Goal: Task Accomplishment & Management: Use online tool/utility

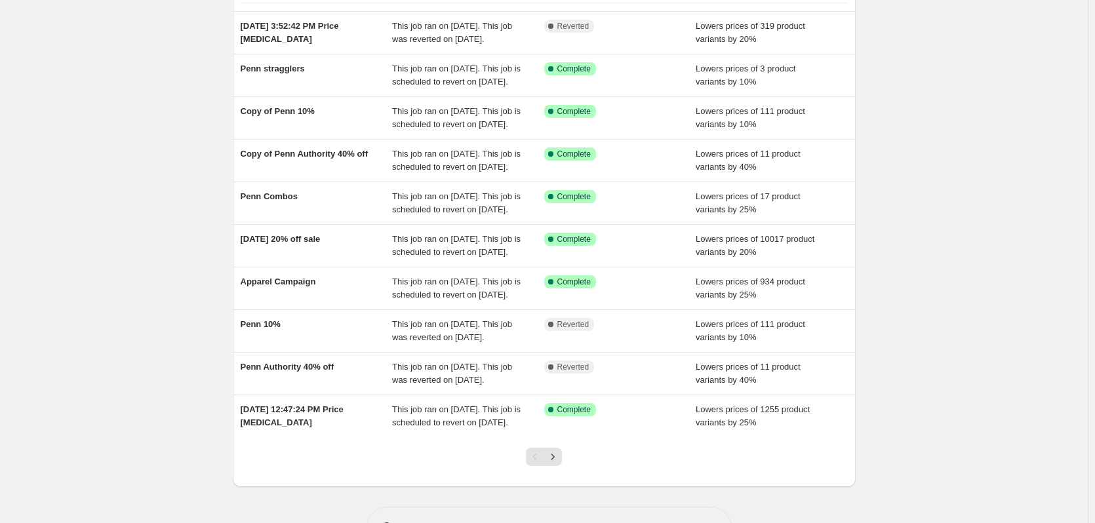
scroll to position [131, 0]
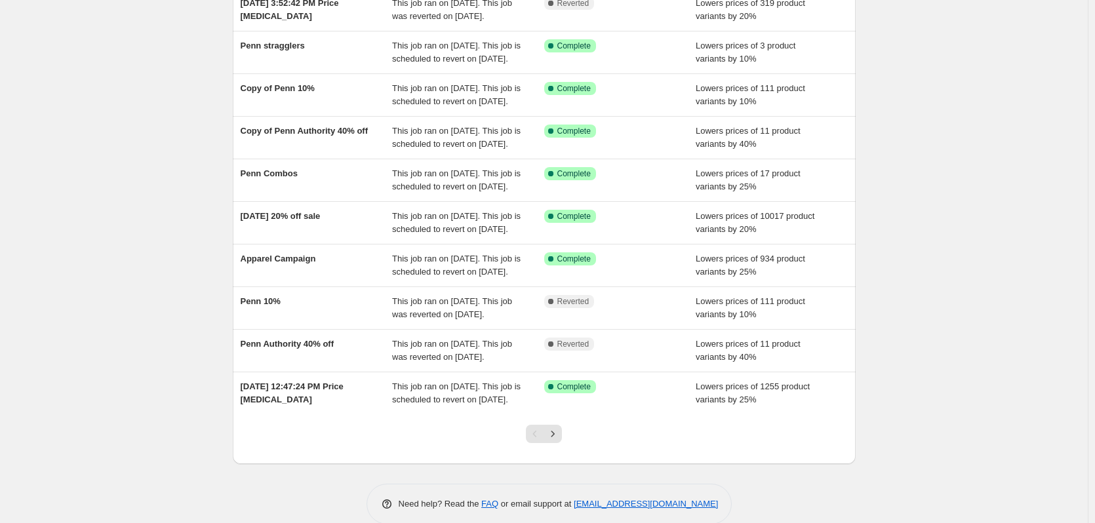
click at [184, 169] on div "NA Bulk Price Editor. This page is ready NA Bulk Price Editor Add new price [ME…" at bounding box center [544, 207] width 1088 height 676
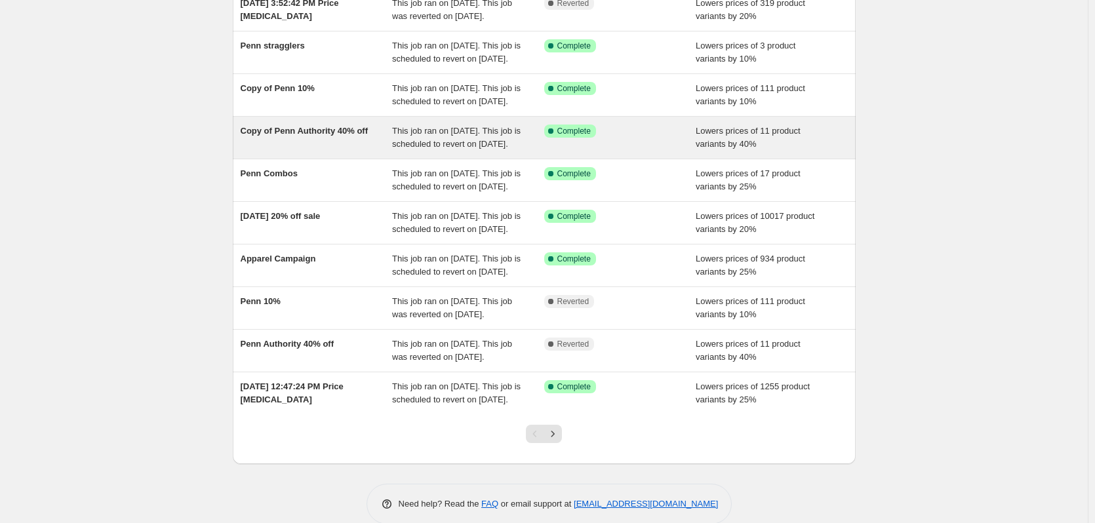
click at [314, 136] on span "Copy of Penn Authority 40% off" at bounding box center [305, 131] width 128 height 10
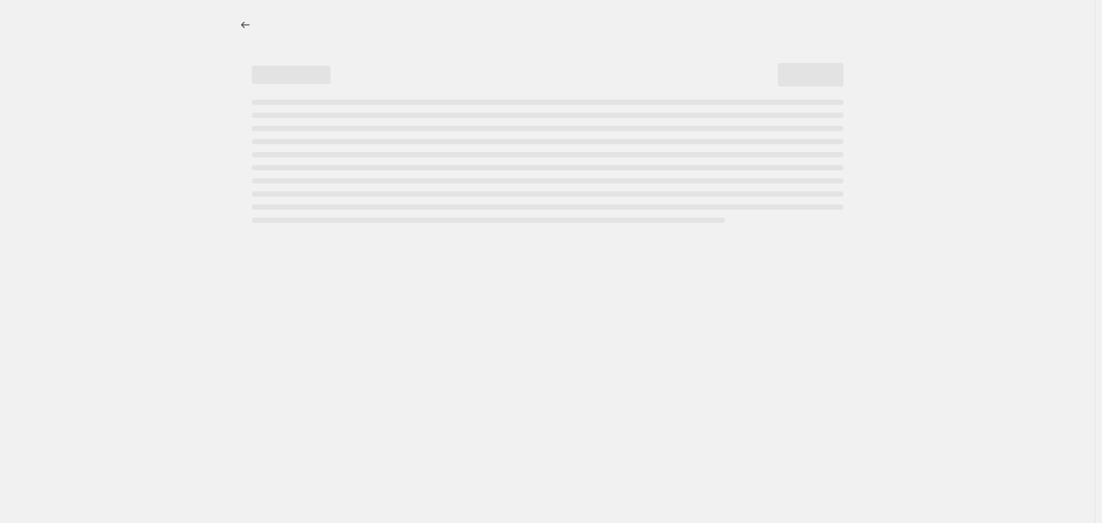
select select "percentage"
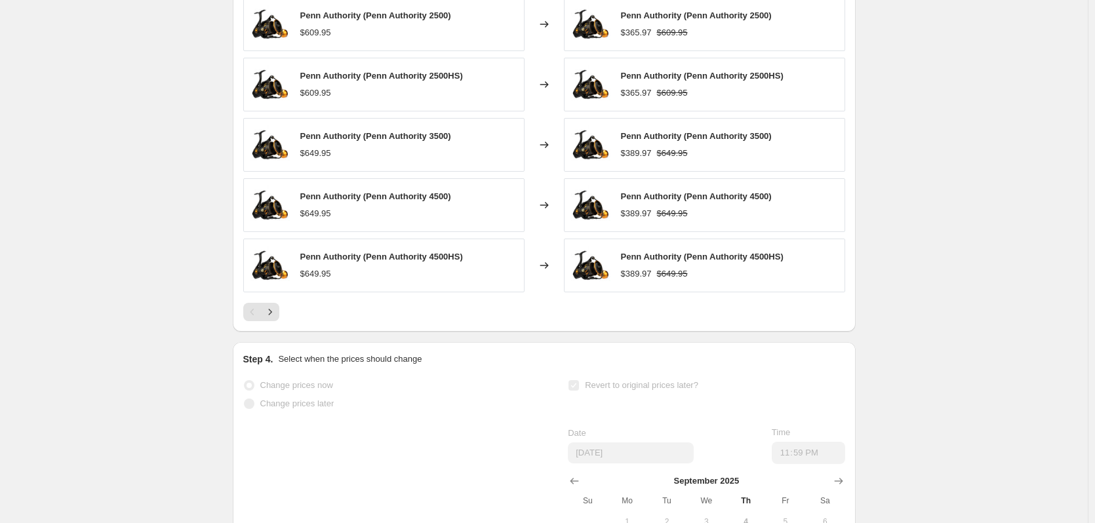
scroll to position [918, 0]
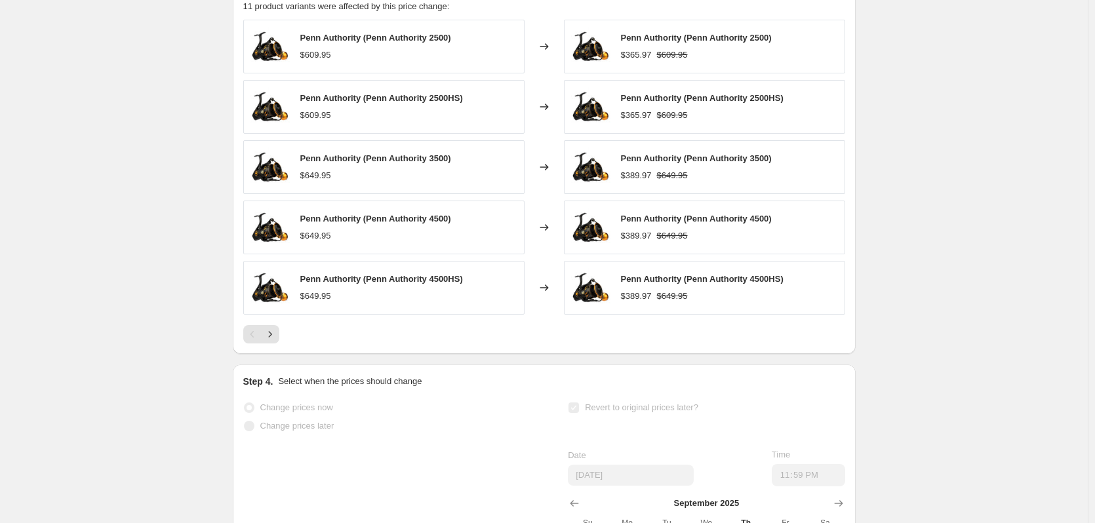
click at [382, 163] on span "Penn Authority (Penn Authority 3500)" at bounding box center [375, 158] width 151 height 10
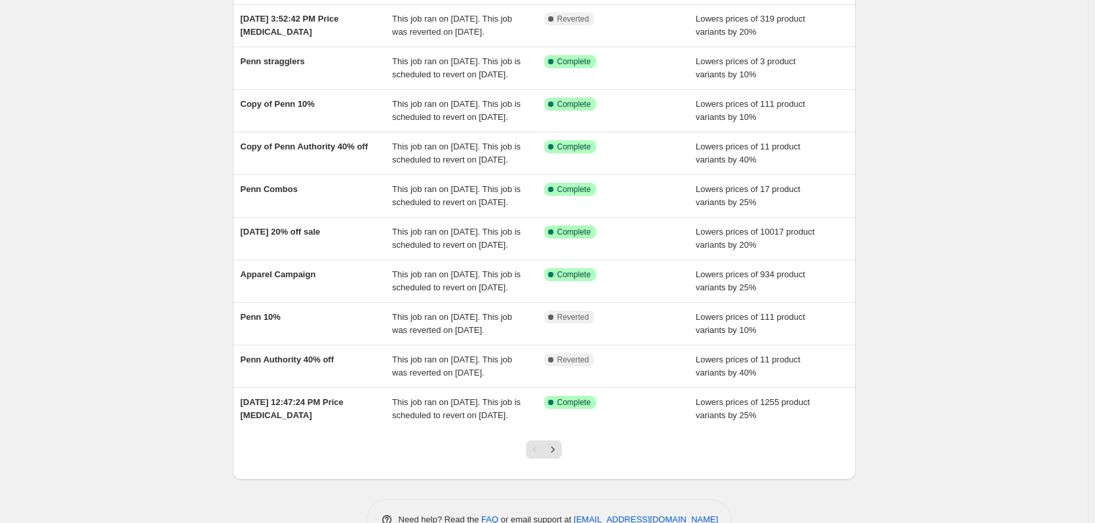
scroll to position [131, 0]
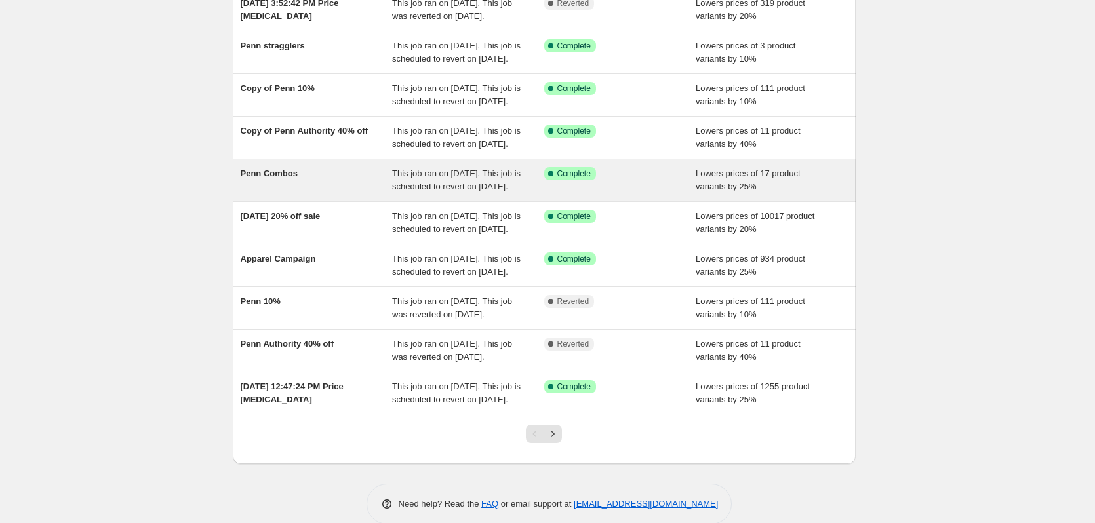
click at [378, 193] on div "Penn Combos" at bounding box center [317, 180] width 152 height 26
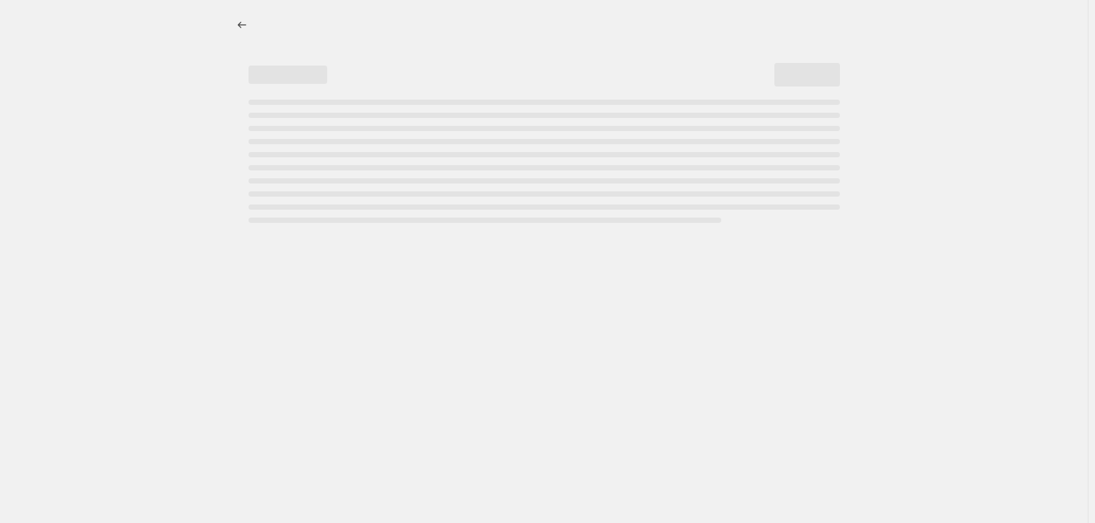
select select "percentage"
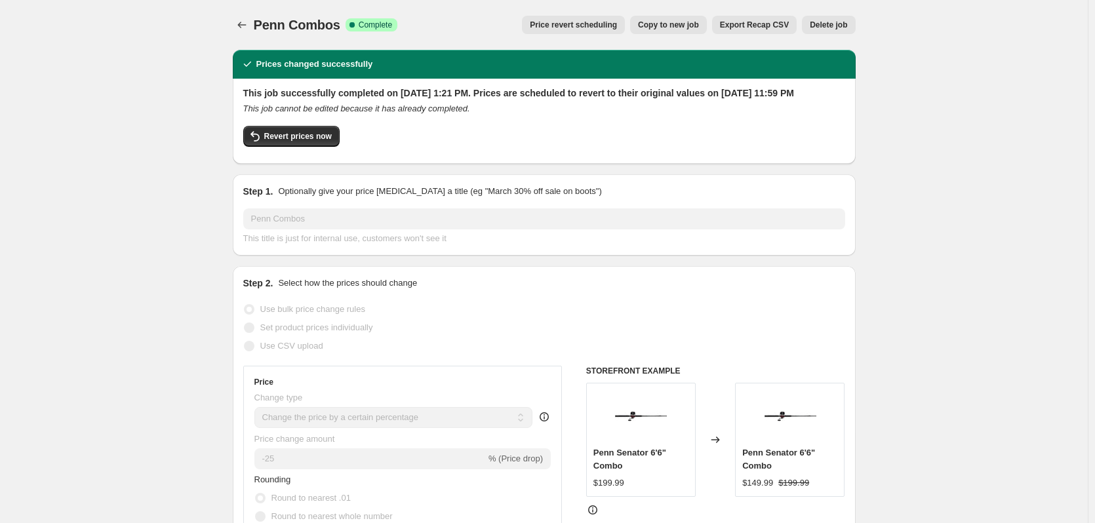
click at [675, 24] on span "Copy to new job" at bounding box center [668, 25] width 61 height 10
select select "percentage"
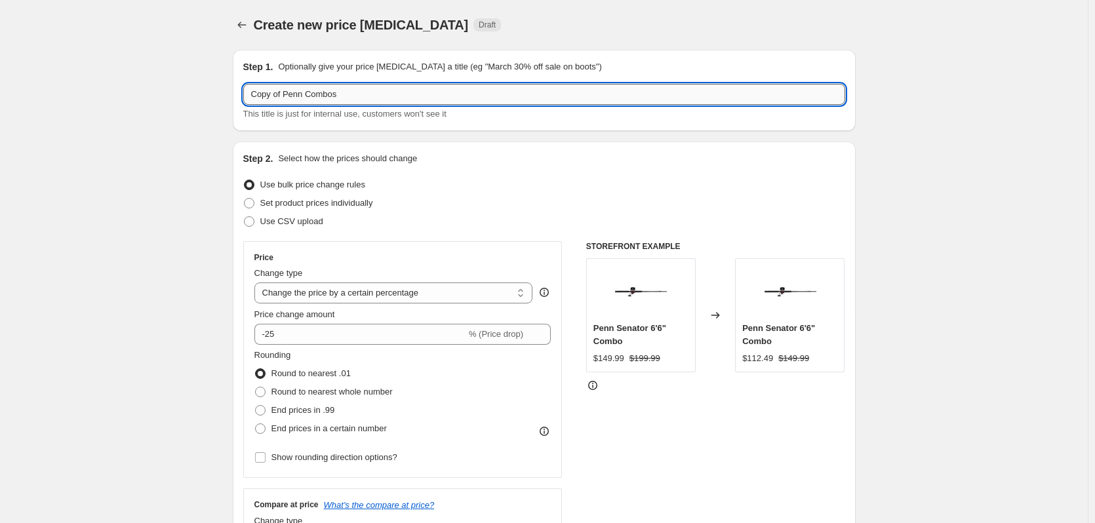
click at [328, 91] on input "Copy of Penn Combos" at bounding box center [544, 94] width 602 height 21
drag, startPoint x: 287, startPoint y: 97, endPoint x: 210, endPoint y: 104, distance: 77.0
click at [481, 87] on input "Penn Combos" at bounding box center [544, 94] width 602 height 21
type input "Penn Combos extended"
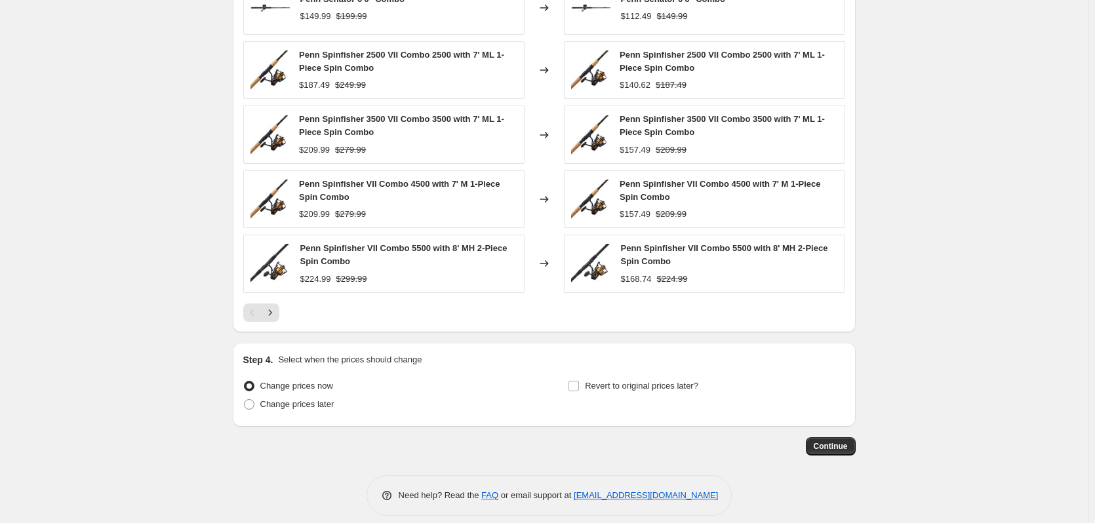
scroll to position [845, 0]
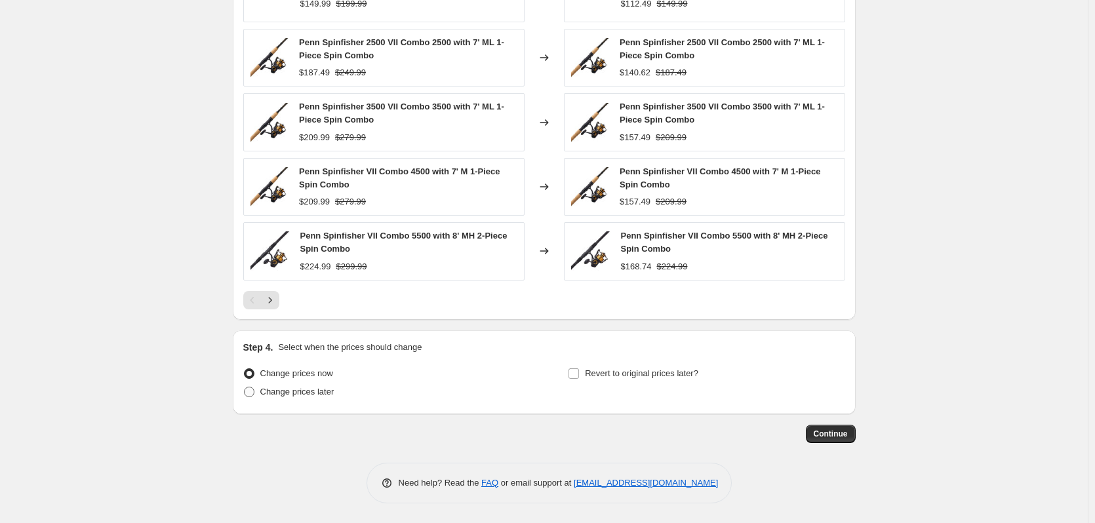
click at [249, 394] on span at bounding box center [249, 392] width 10 height 10
click at [245, 388] on input "Change prices later" at bounding box center [244, 387] width 1 height 1
radio input "true"
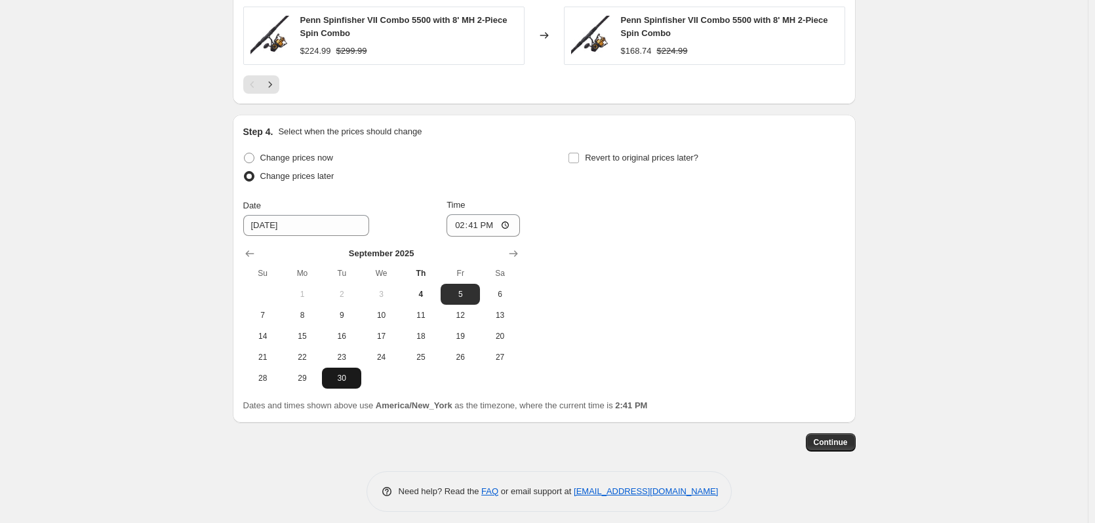
scroll to position [1070, 0]
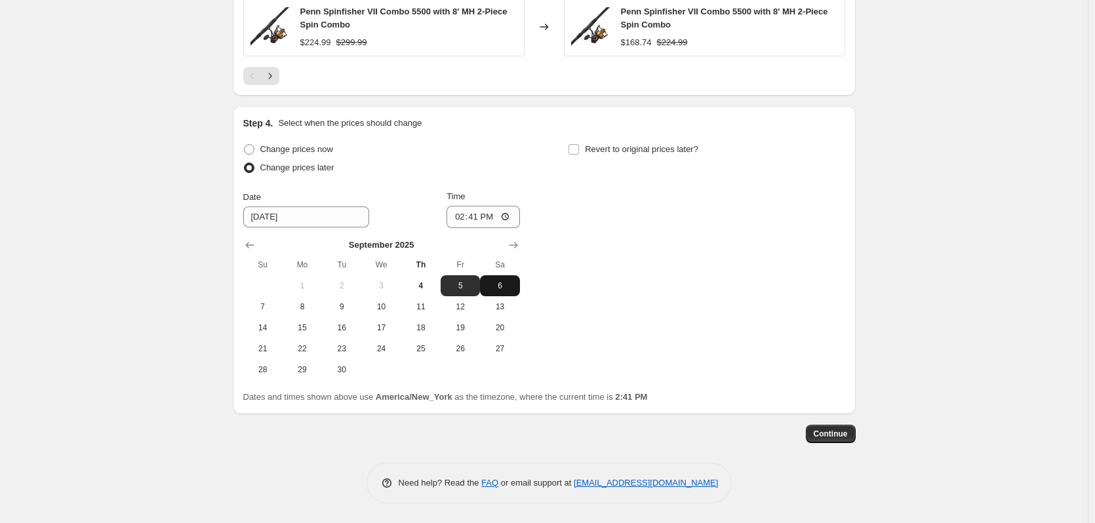
click at [499, 277] on button "6" at bounding box center [499, 285] width 39 height 21
type input "9/6/2025"
click at [461, 216] on input "14:41" at bounding box center [483, 217] width 73 height 22
type input "00:01"
click at [664, 255] on div "Change prices now Change prices later Date 9/6/2025 Time 00:01 September 2025 S…" at bounding box center [544, 260] width 602 height 240
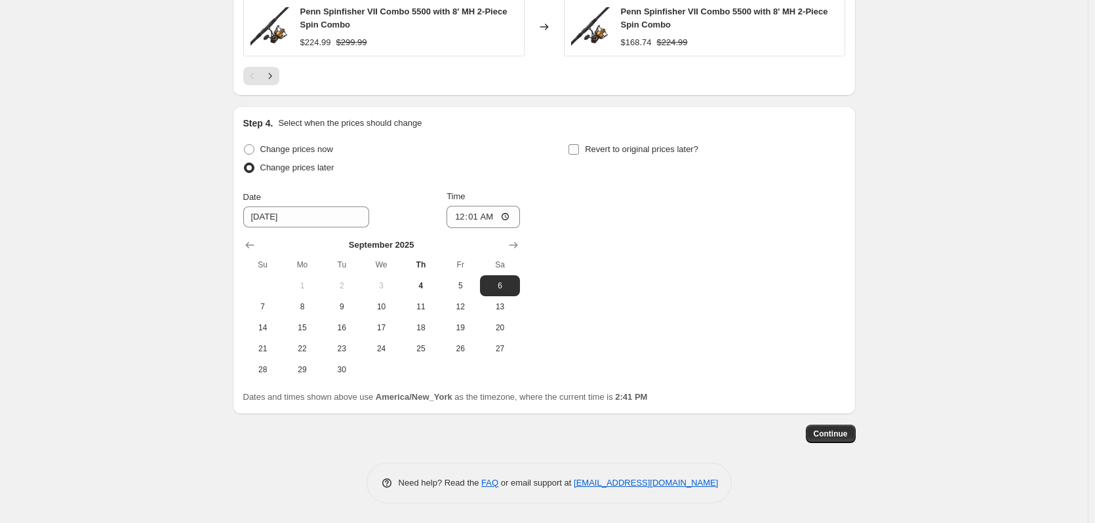
click at [585, 151] on label "Revert to original prices later?" at bounding box center [633, 149] width 131 height 18
click at [579, 151] on input "Revert to original prices later?" at bounding box center [574, 149] width 10 height 10
checkbox input "true"
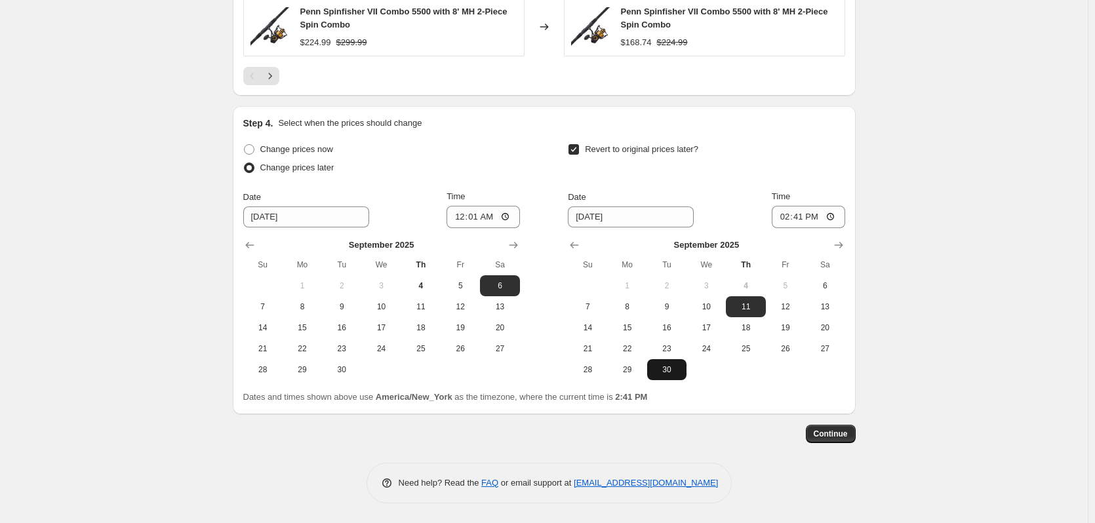
click at [670, 371] on span "30" at bounding box center [667, 370] width 29 height 10
type input "9/30/2025"
click at [789, 216] on input "14:41" at bounding box center [808, 217] width 73 height 22
type input "23:59"
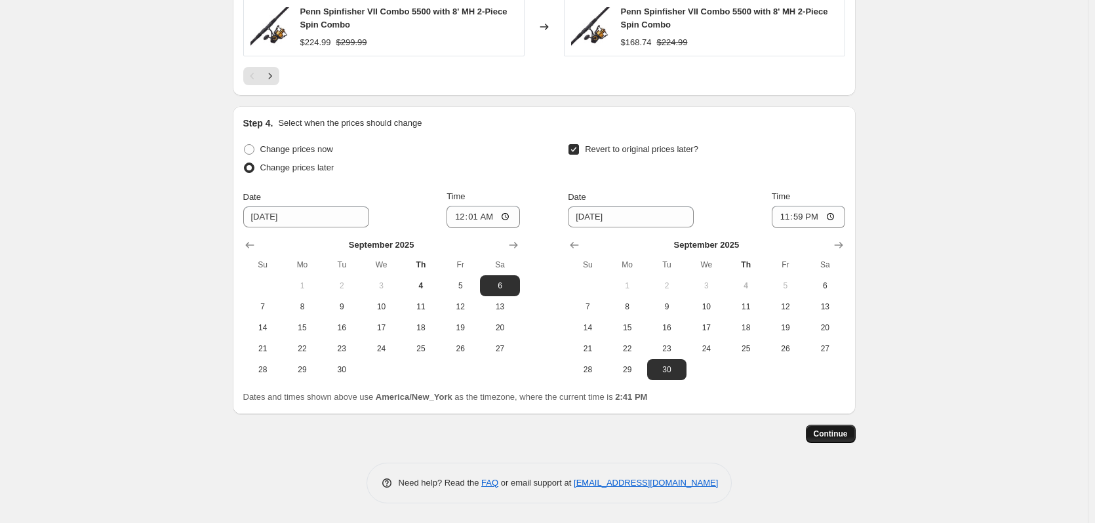
click at [834, 430] on span "Continue" at bounding box center [831, 434] width 34 height 10
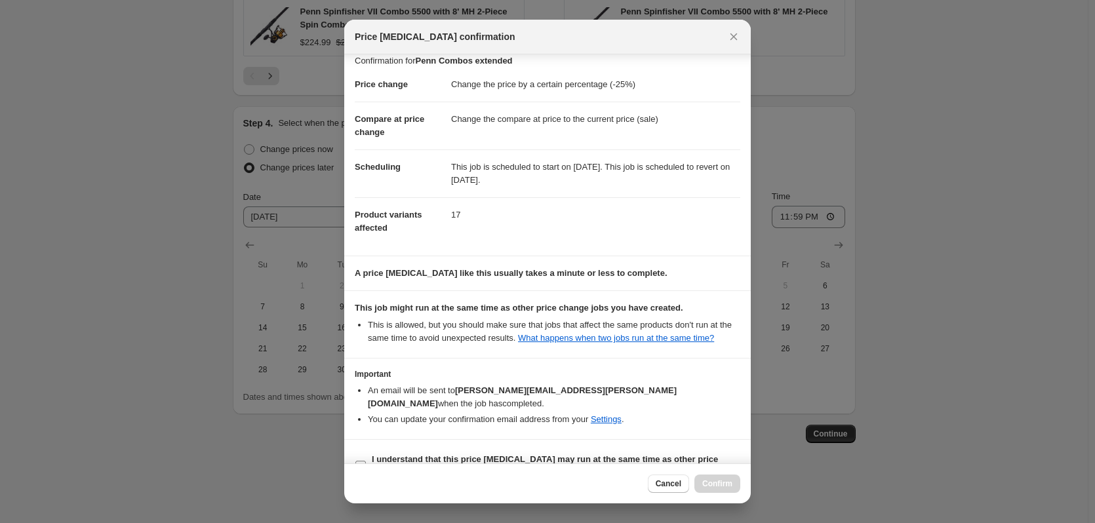
scroll to position [26, 0]
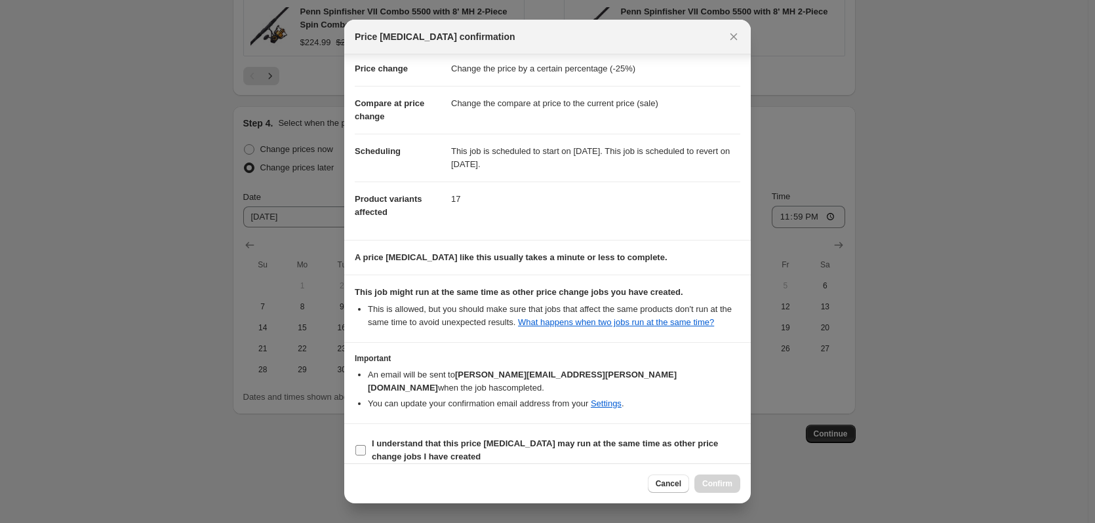
click at [365, 445] on input "I understand that this price change job may run at the same time as other price…" at bounding box center [361, 450] width 10 height 10
checkbox input "true"
click at [709, 486] on span "Confirm" at bounding box center [717, 484] width 30 height 10
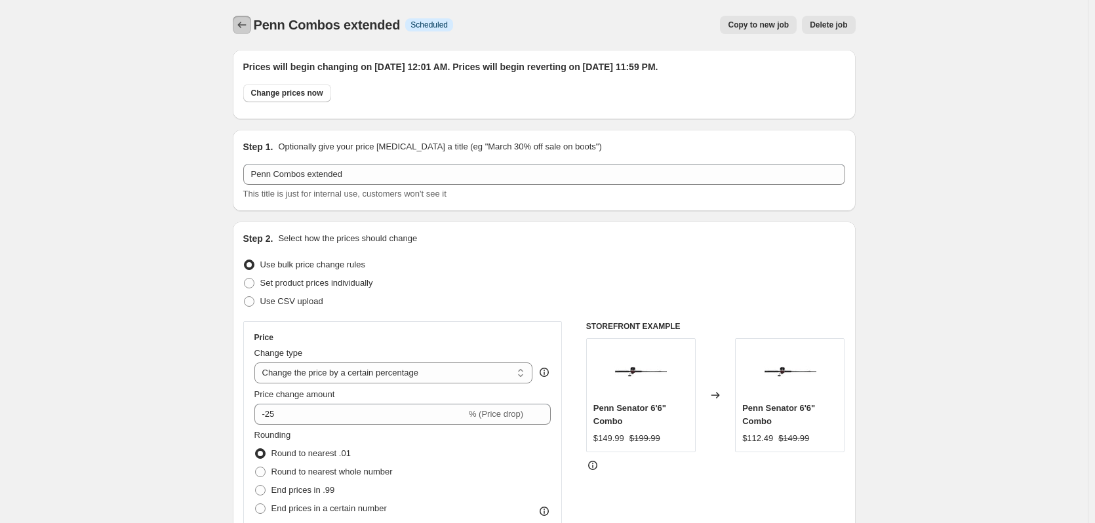
click at [249, 22] on icon "Price change jobs" at bounding box center [241, 24] width 13 height 13
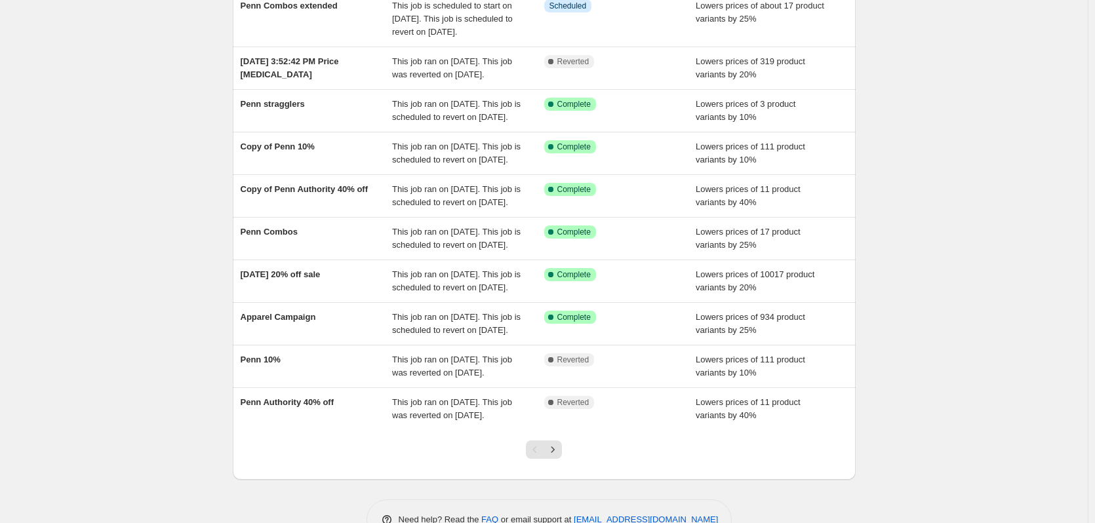
scroll to position [131, 0]
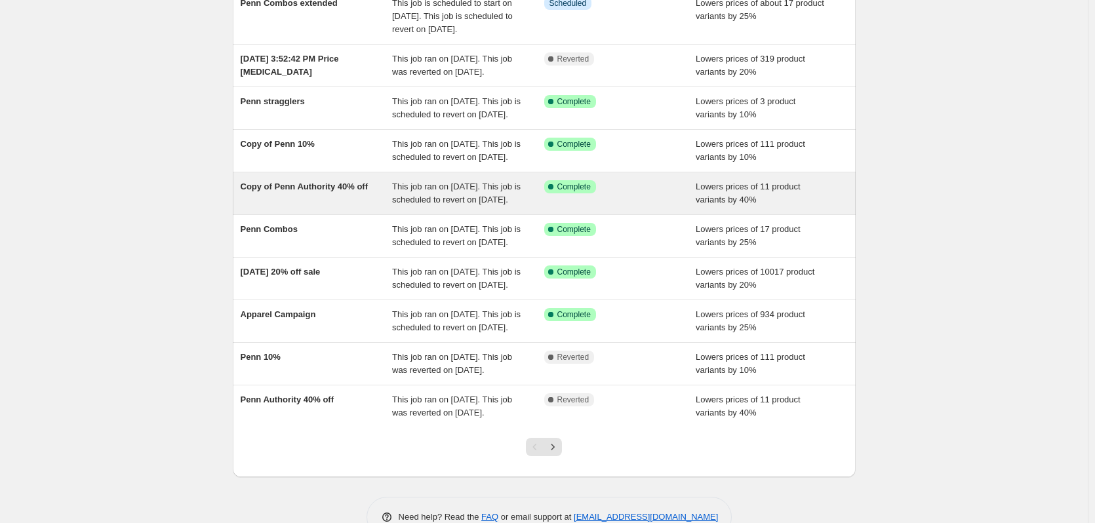
click at [281, 207] on div "Copy of Penn Authority 40% off" at bounding box center [317, 193] width 152 height 26
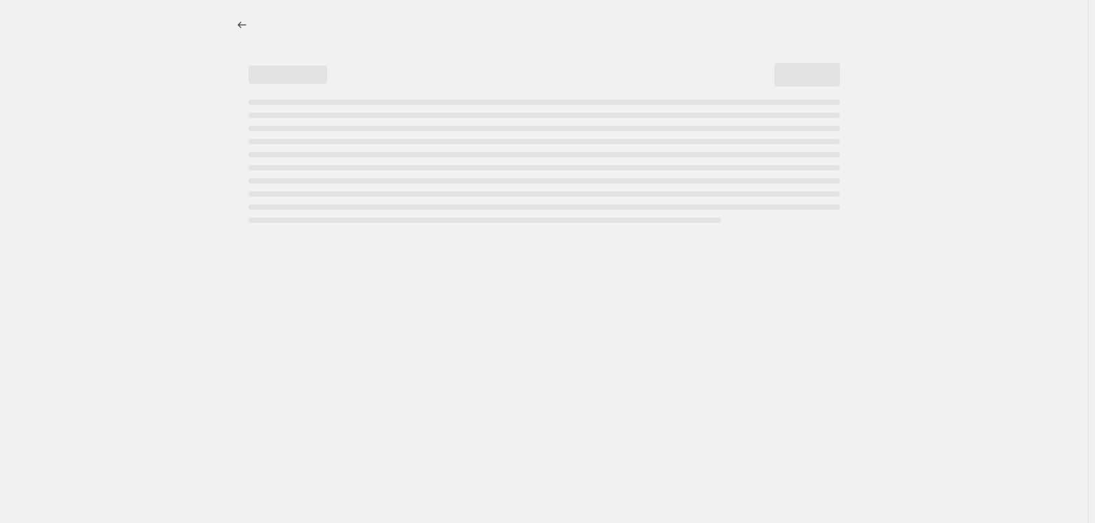
select select "percentage"
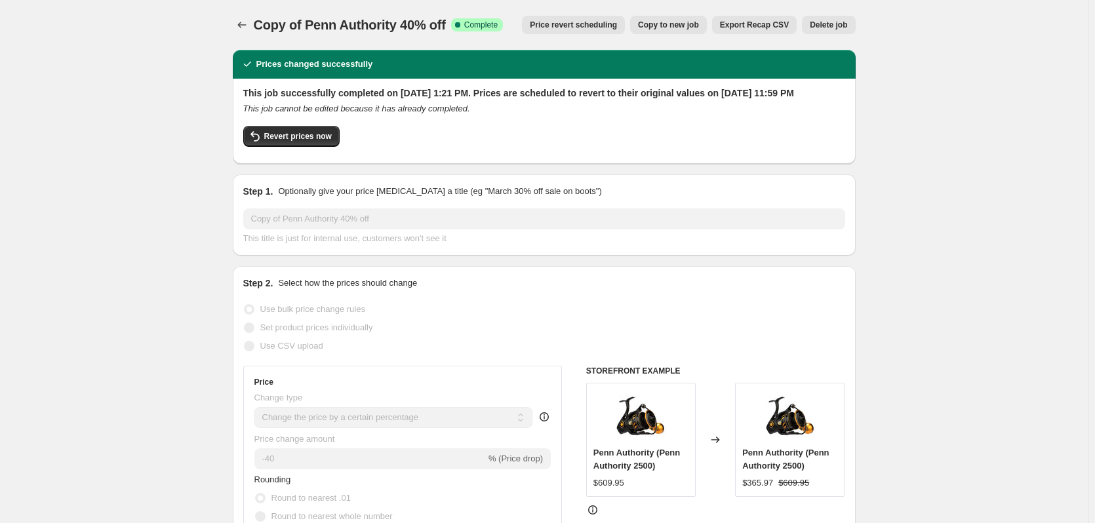
click at [662, 30] on span "Copy to new job" at bounding box center [668, 25] width 61 height 10
select select "percentage"
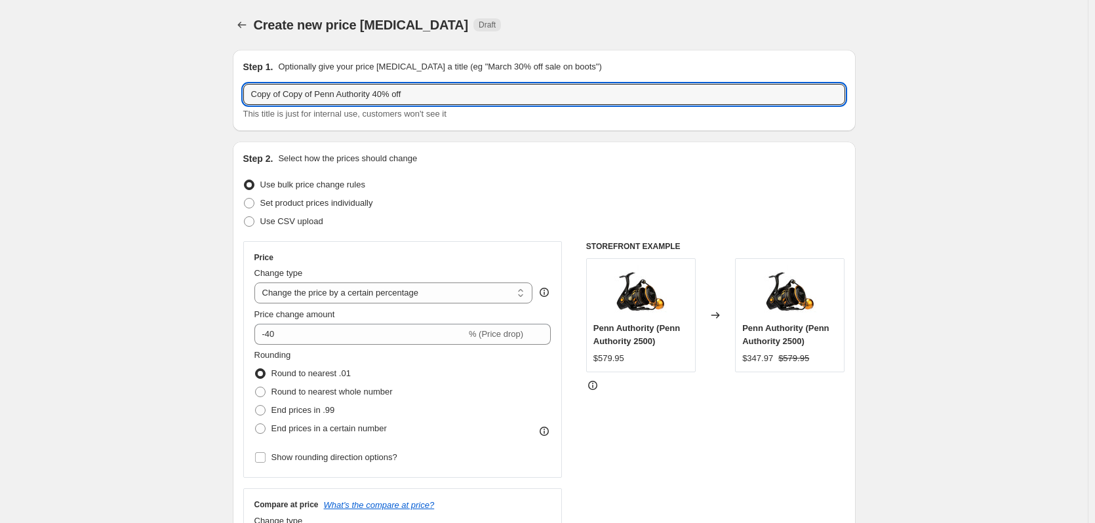
drag, startPoint x: 319, startPoint y: 93, endPoint x: 95, endPoint y: 123, distance: 225.6
type input "Penn Authority 40% off"
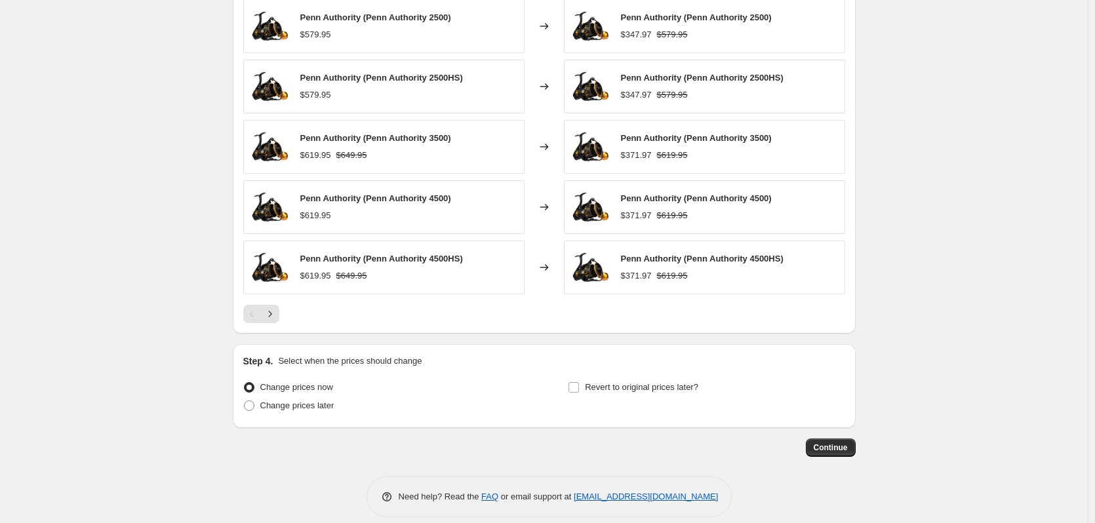
scroll to position [828, 0]
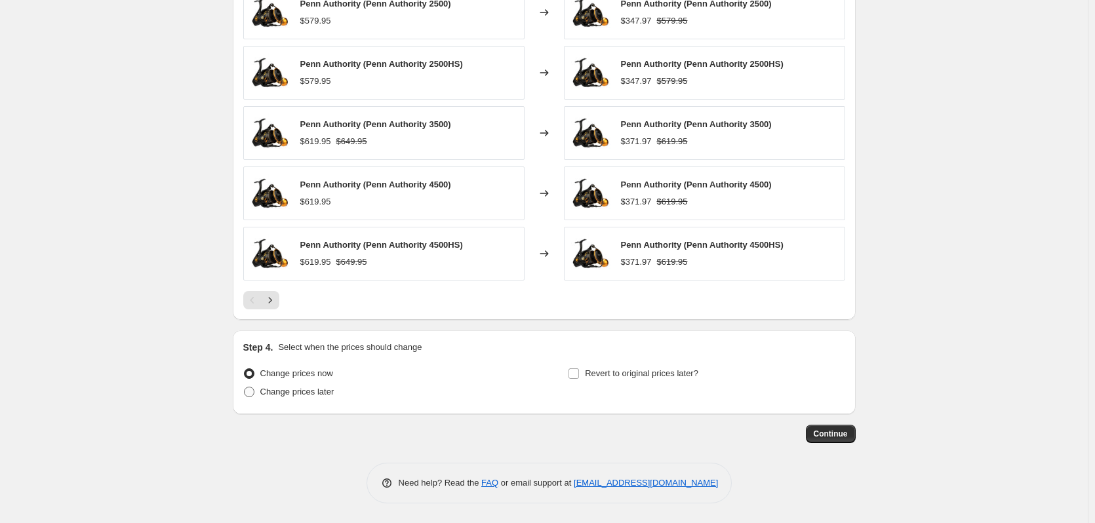
click at [251, 390] on span at bounding box center [249, 392] width 10 height 10
click at [245, 388] on input "Change prices later" at bounding box center [244, 387] width 1 height 1
radio input "true"
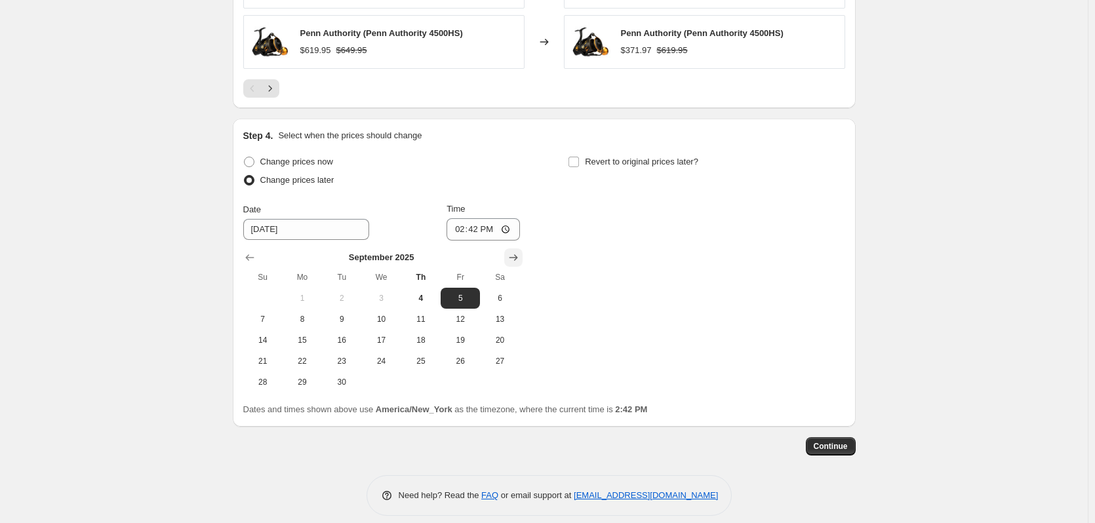
scroll to position [1053, 0]
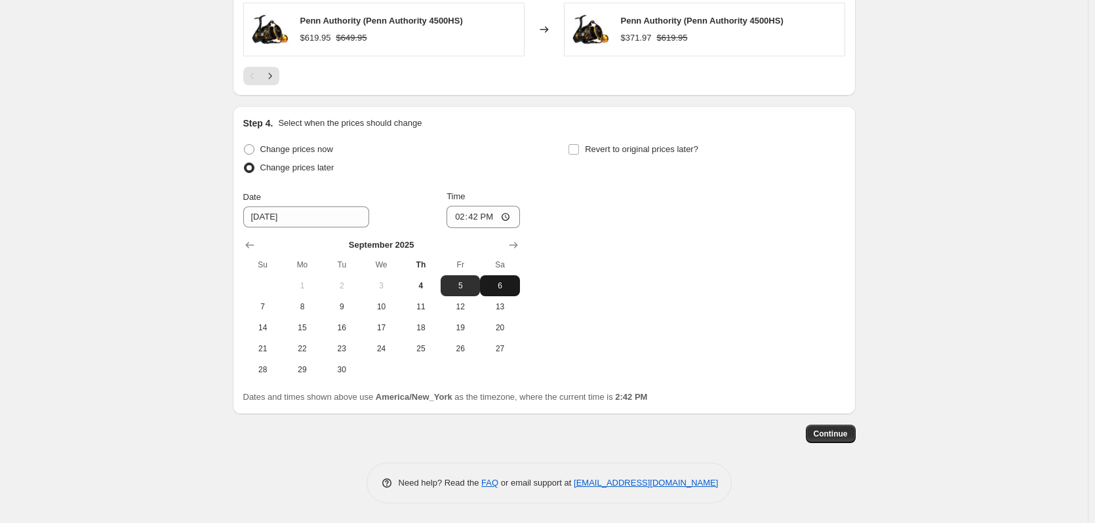
click at [495, 286] on span "6" at bounding box center [499, 286] width 29 height 10
type input "9/6/2025"
click at [462, 218] on input "14:42" at bounding box center [483, 217] width 73 height 22
type input "00:01"
click at [711, 231] on div "Change prices now Change prices later Date 9/6/2025 Time 00:01 September 2025 S…" at bounding box center [544, 260] width 602 height 240
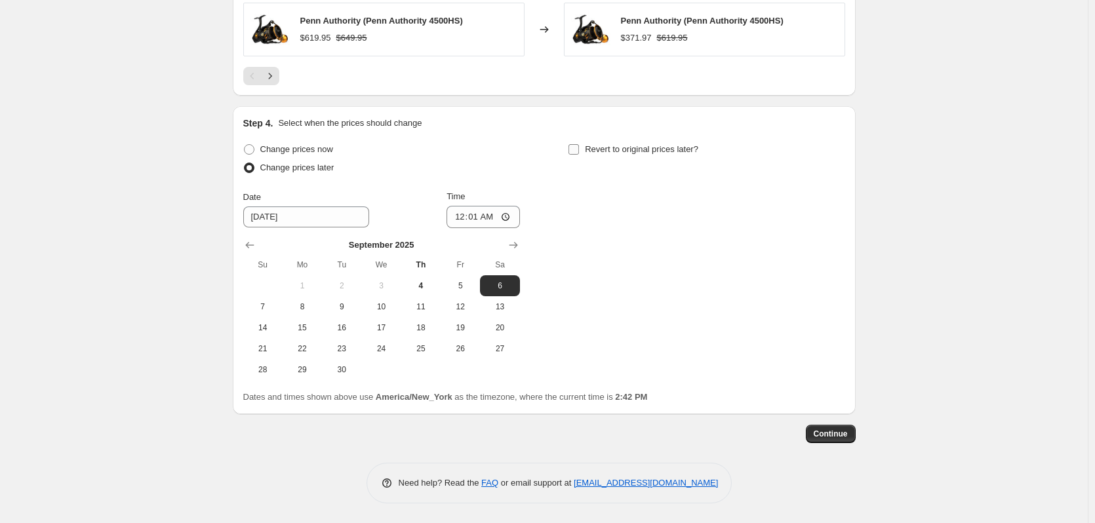
click at [584, 147] on label "Revert to original prices later?" at bounding box center [633, 149] width 131 height 18
click at [579, 147] on input "Revert to original prices later?" at bounding box center [574, 149] width 10 height 10
checkbox input "true"
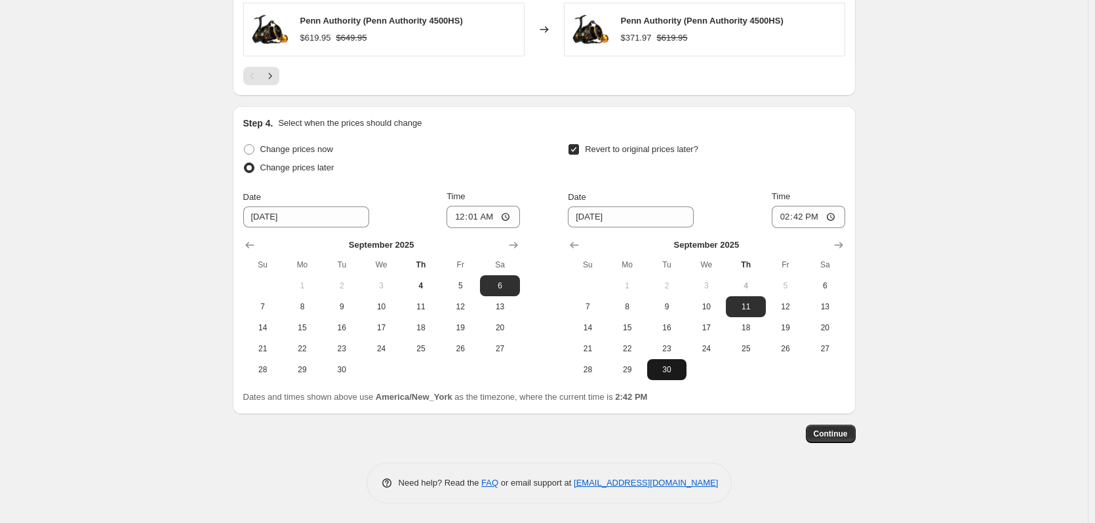
click at [668, 373] on span "30" at bounding box center [667, 370] width 29 height 10
type input "9/30/2025"
click at [790, 215] on input "14:42" at bounding box center [808, 217] width 73 height 22
type input "11:59"
click at [836, 436] on span "Continue" at bounding box center [831, 434] width 34 height 10
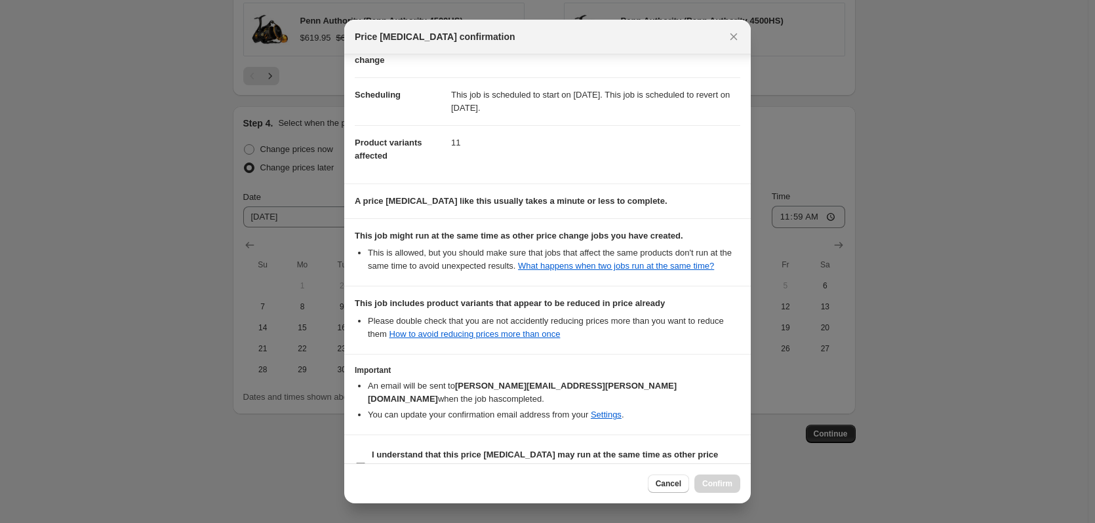
scroll to position [107, 0]
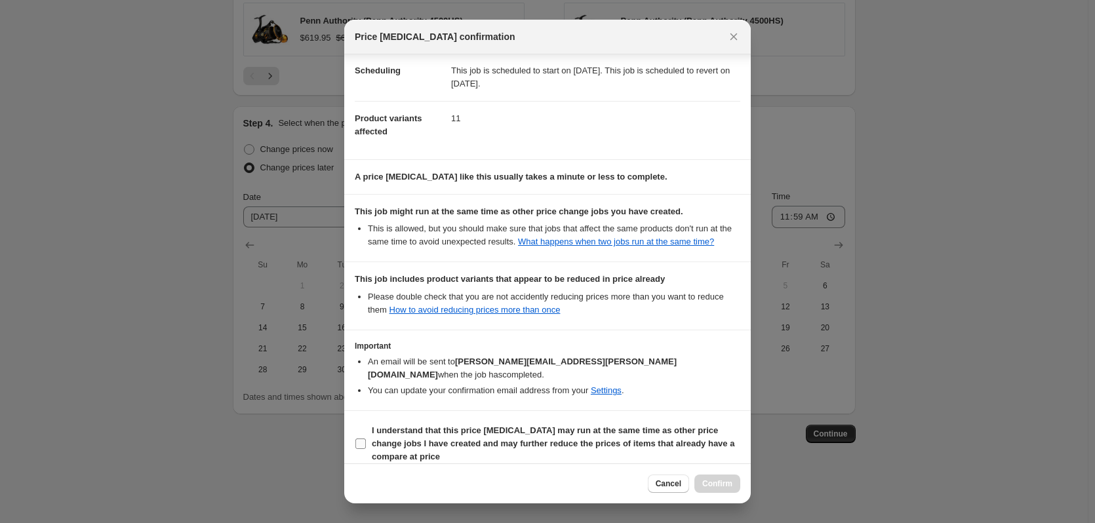
click at [356, 439] on input "I understand that this price change job may run at the same time as other price…" at bounding box center [361, 444] width 10 height 10
checkbox input "true"
click at [724, 484] on span "Confirm" at bounding box center [717, 484] width 30 height 10
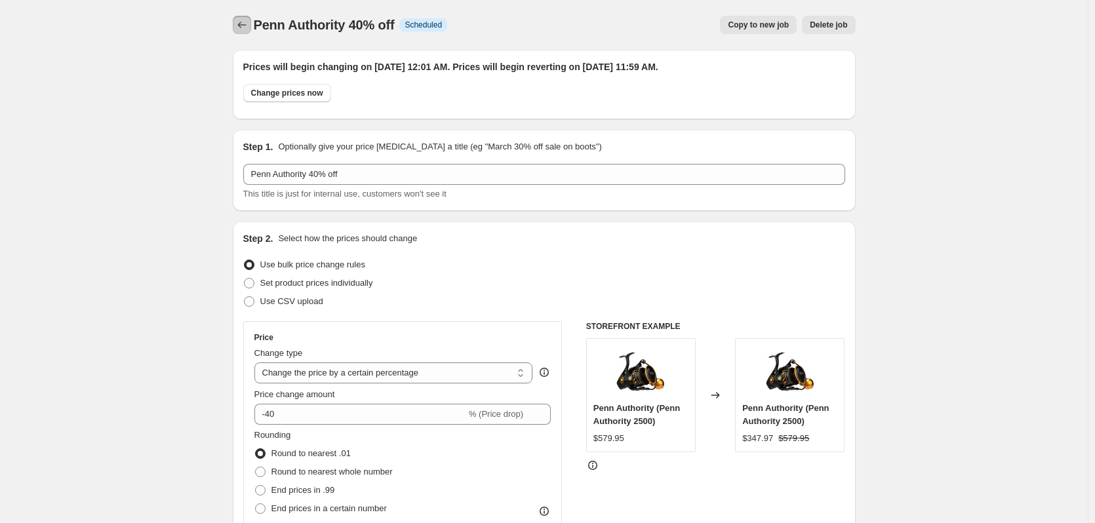
click at [247, 23] on icon "Price change jobs" at bounding box center [241, 24] width 13 height 13
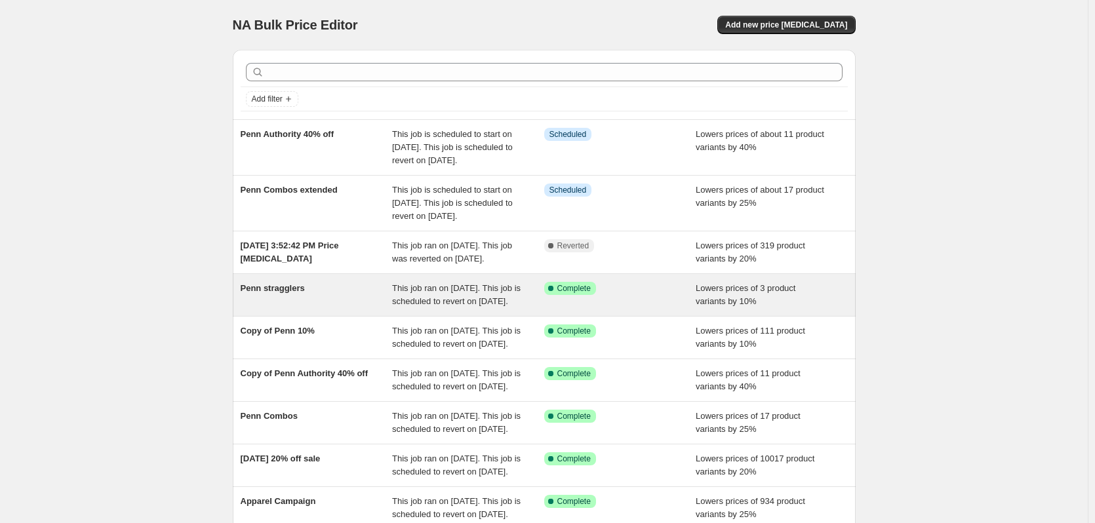
click at [318, 308] on div "Penn stragglers" at bounding box center [317, 295] width 152 height 26
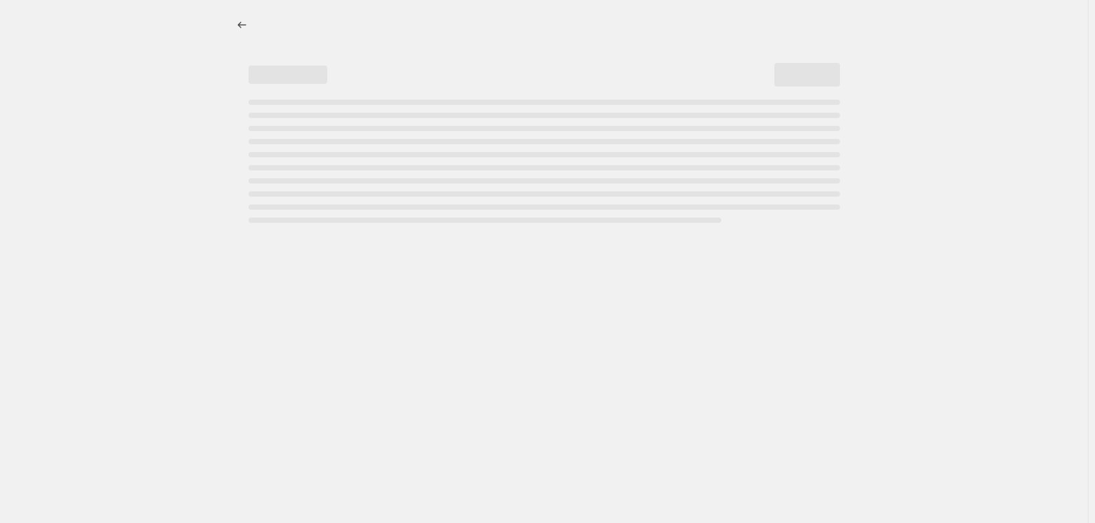
select select "percentage"
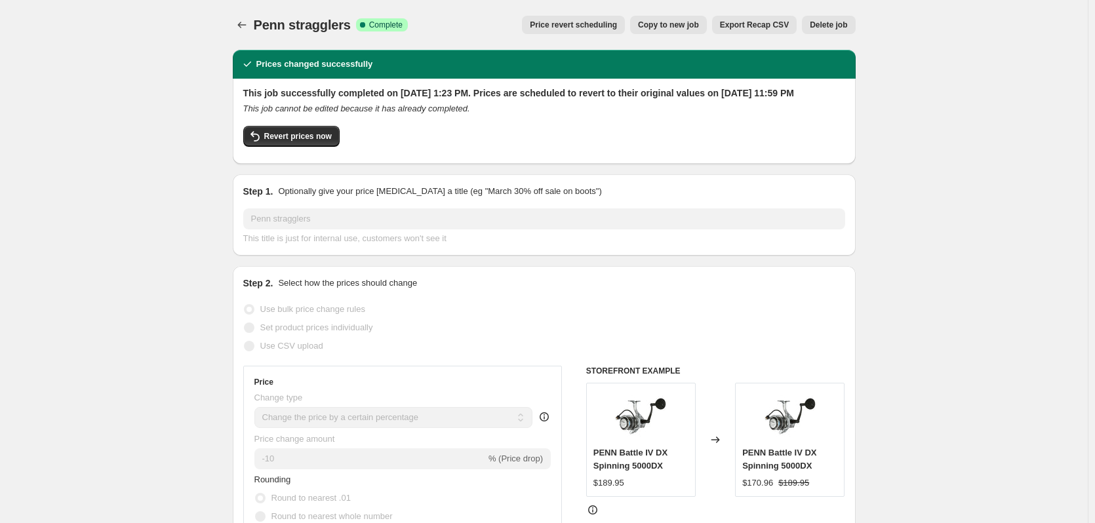
click at [678, 20] on button "Copy to new job" at bounding box center [668, 25] width 77 height 18
select select "percentage"
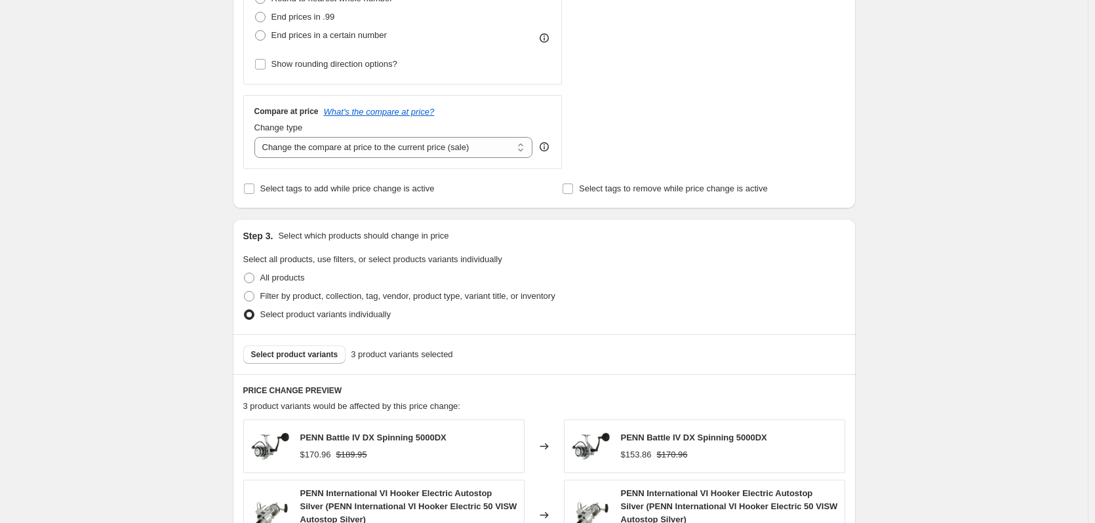
scroll to position [743, 0]
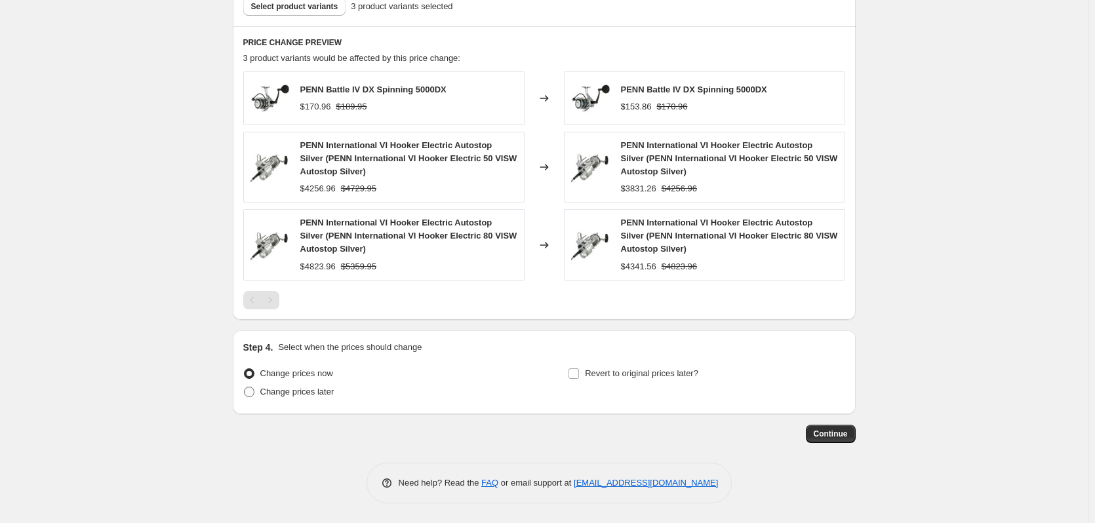
click at [248, 390] on span at bounding box center [249, 392] width 10 height 10
click at [245, 388] on input "Change prices later" at bounding box center [244, 387] width 1 height 1
radio input "true"
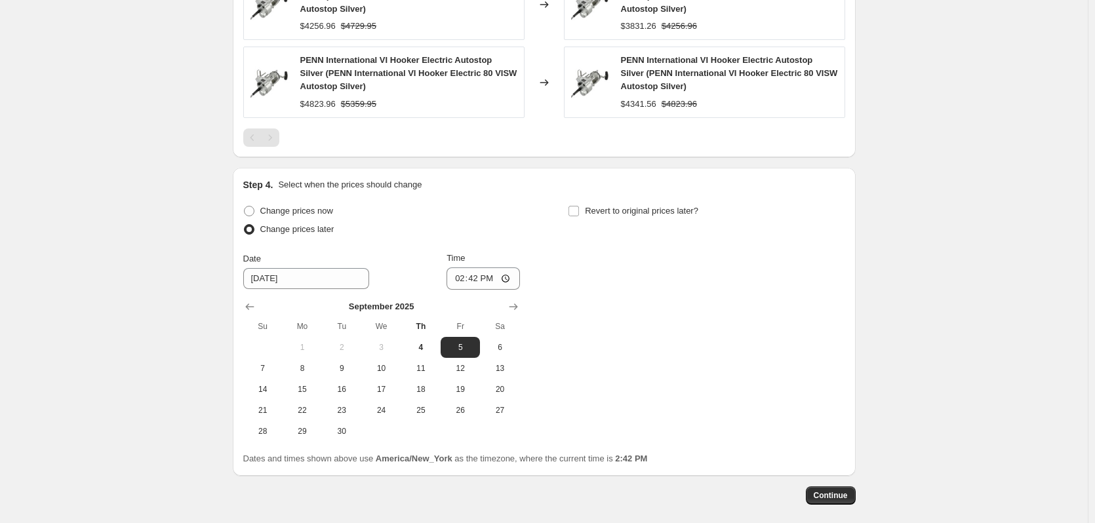
scroll to position [967, 0]
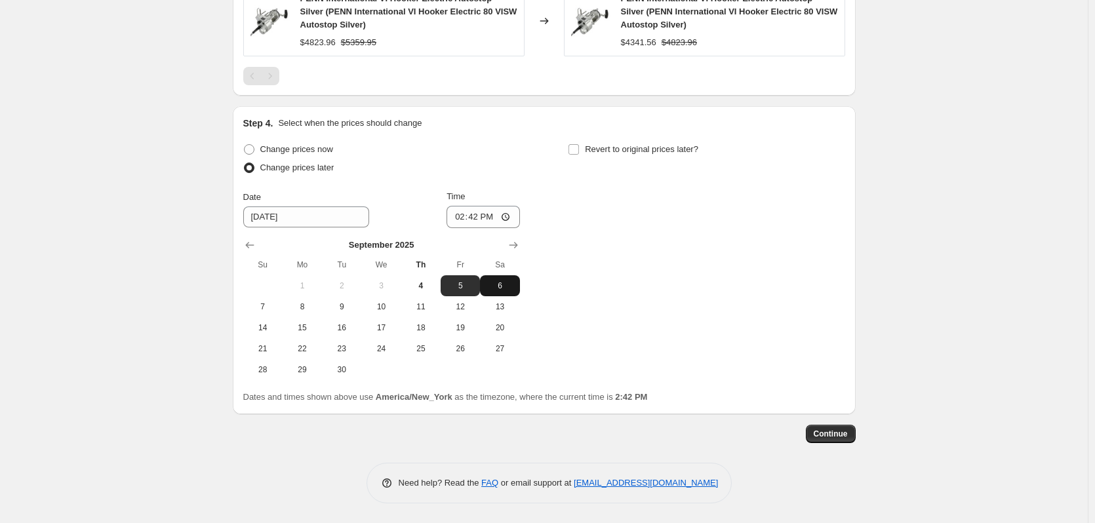
click at [508, 282] on span "6" at bounding box center [499, 286] width 29 height 10
type input "9/6/2025"
click at [463, 217] on input "14:42" at bounding box center [483, 217] width 73 height 22
type input "00:01"
click at [578, 144] on input "Revert to original prices later?" at bounding box center [574, 149] width 10 height 10
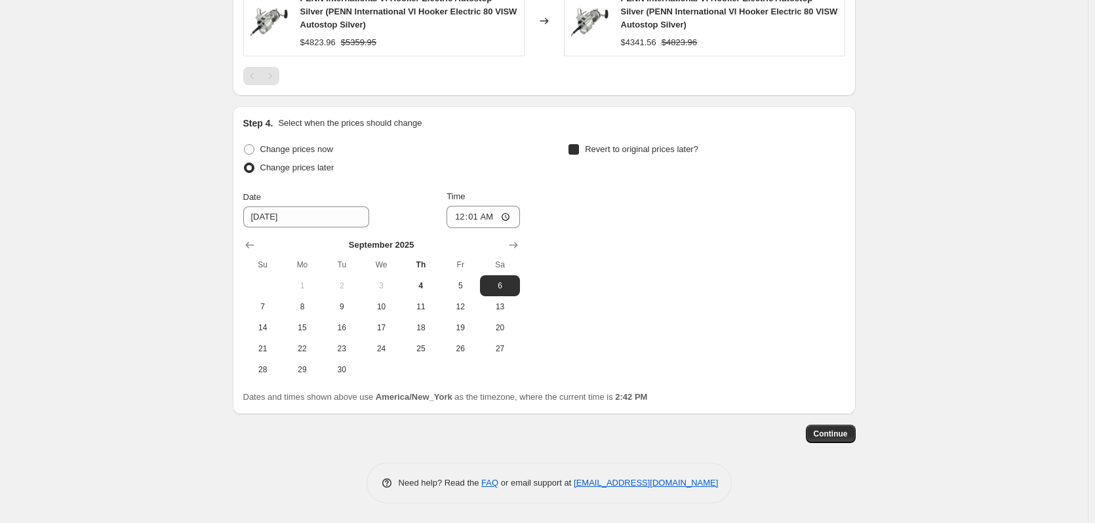
checkbox input "true"
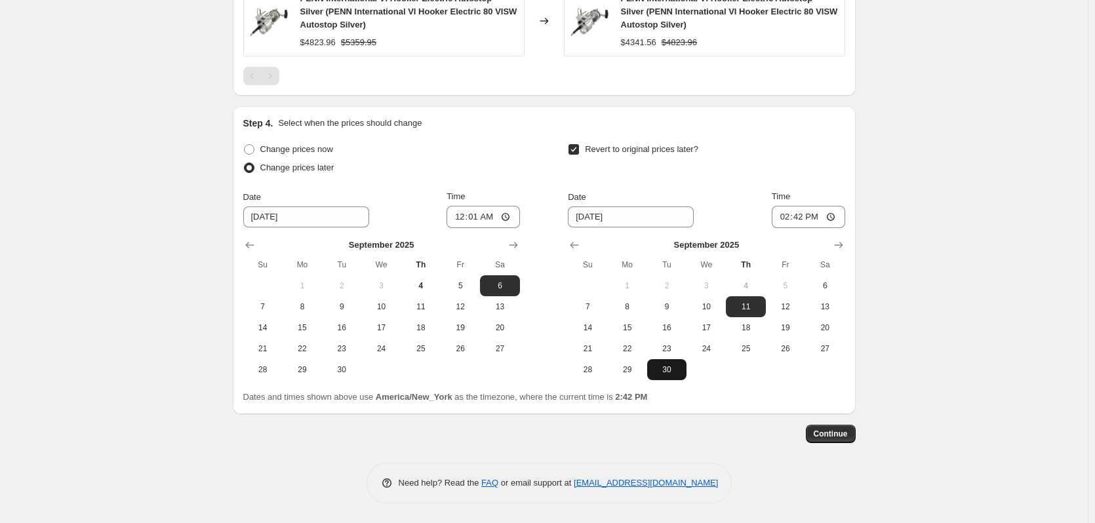
click at [661, 373] on span "30" at bounding box center [667, 370] width 29 height 10
type input "9/30/2025"
click at [794, 213] on input "14:42" at bounding box center [808, 217] width 73 height 22
click at [799, 219] on input "23:42" at bounding box center [808, 217] width 73 height 22
type input "23:59"
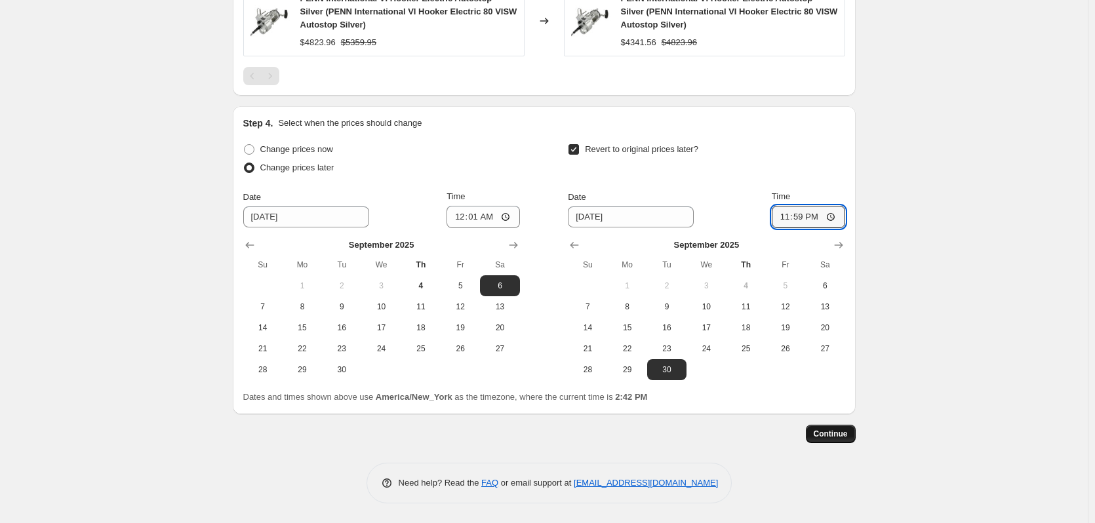
click at [826, 428] on button "Continue" at bounding box center [831, 434] width 50 height 18
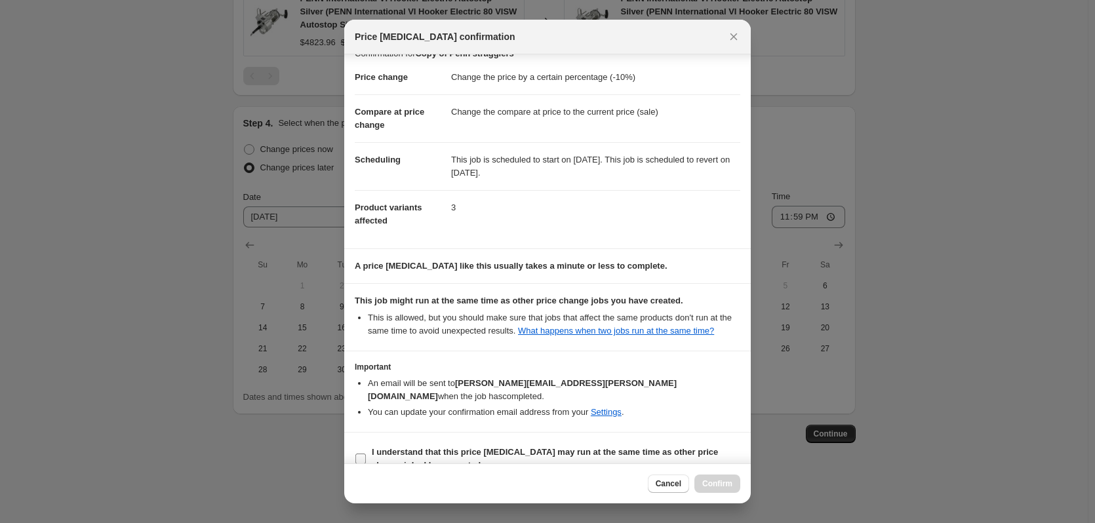
scroll to position [26, 0]
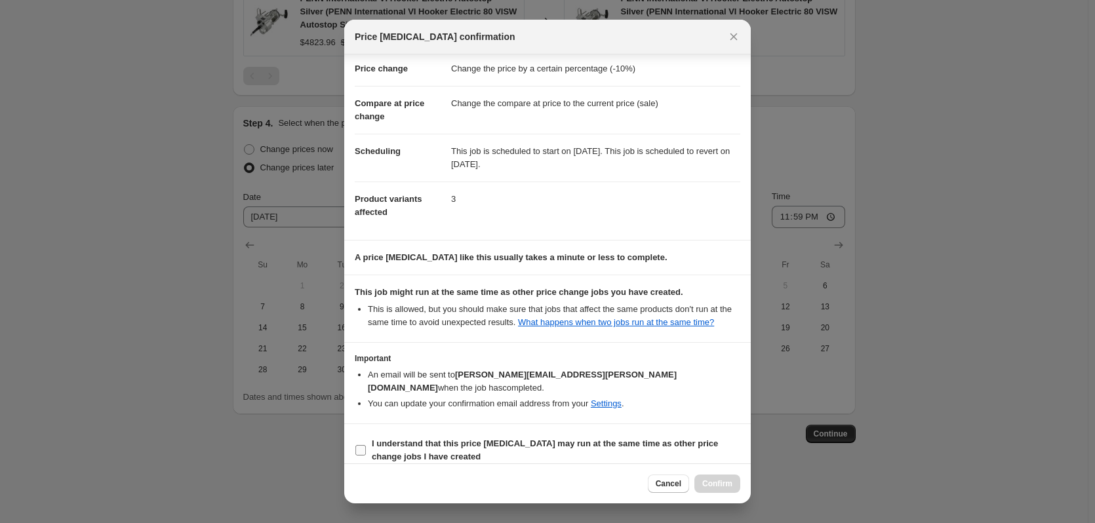
click at [361, 445] on input "I understand that this price change job may run at the same time as other price…" at bounding box center [361, 450] width 10 height 10
checkbox input "true"
click at [708, 476] on button "Confirm" at bounding box center [718, 484] width 46 height 18
